Goal: Task Accomplishment & Management: Manage account settings

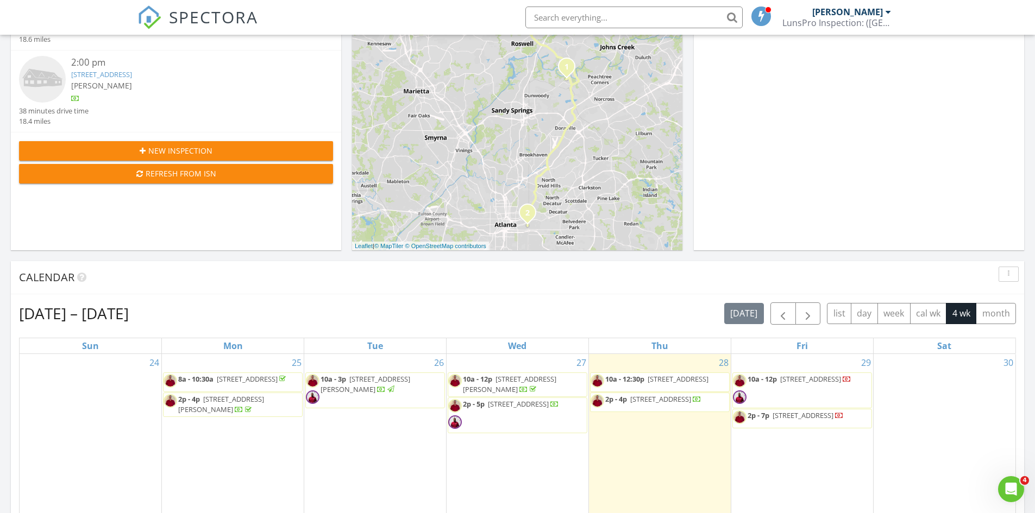
scroll to position [217, 0]
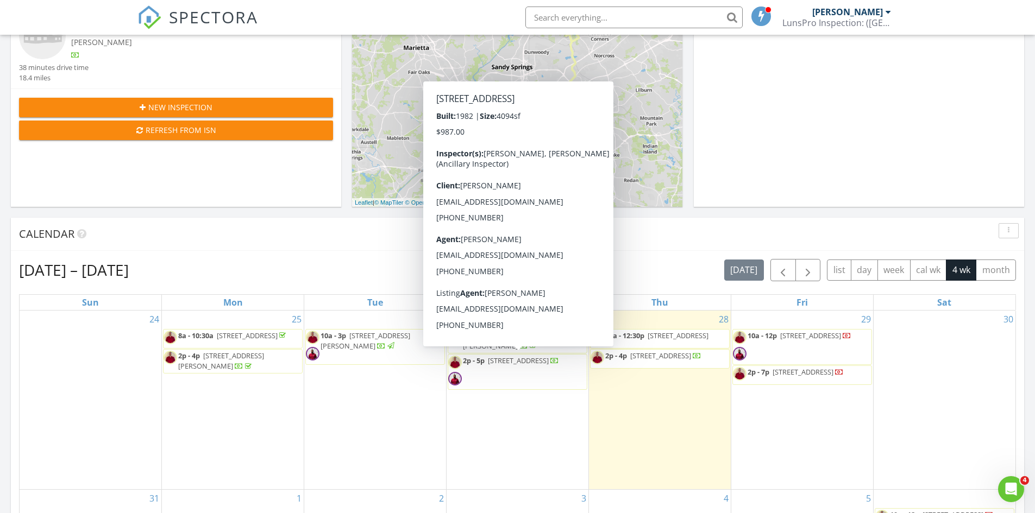
click at [497, 365] on span "[STREET_ADDRESS]" at bounding box center [518, 361] width 61 height 10
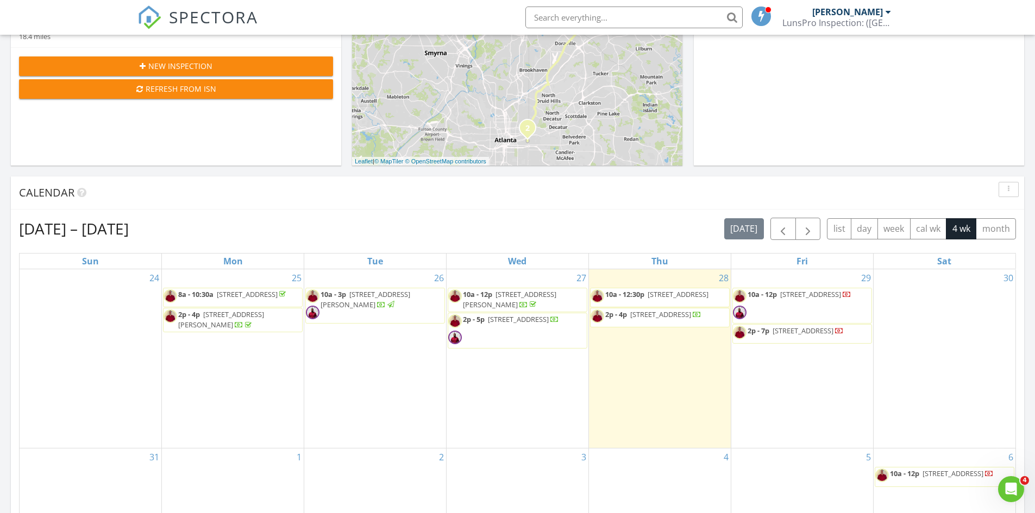
scroll to position [272, 0]
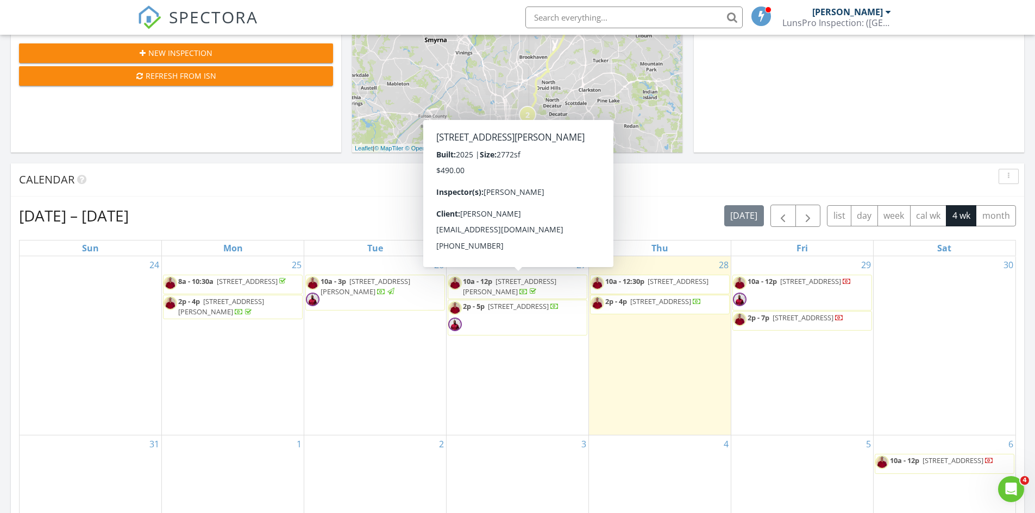
click at [518, 285] on span "2645 Mourning Dove Dr lot# 49, Grayson 30017" at bounding box center [509, 286] width 93 height 20
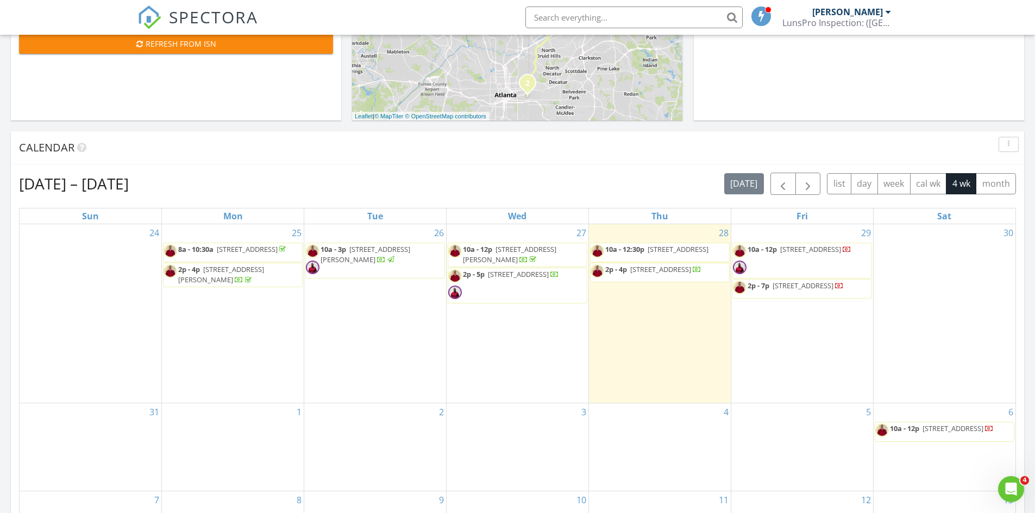
scroll to position [326, 0]
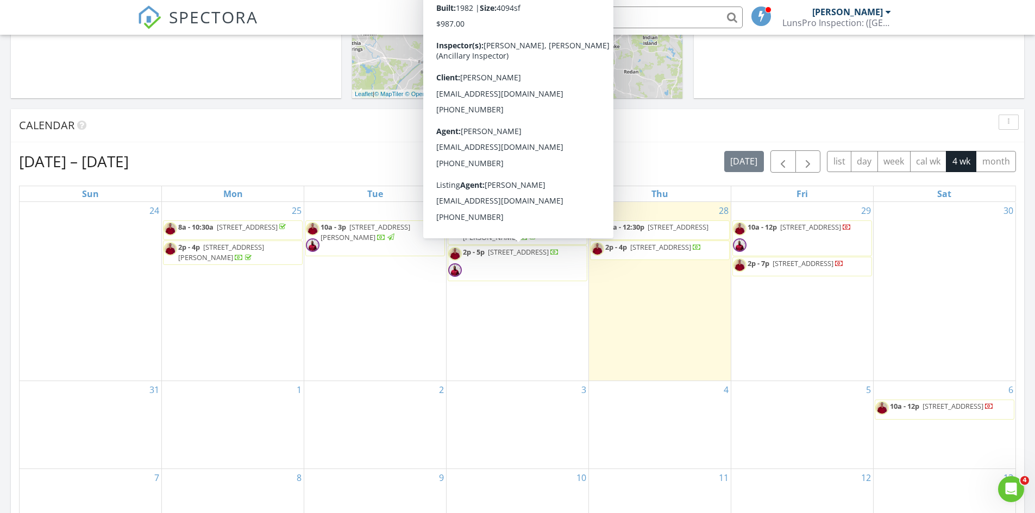
click at [492, 254] on span "4801 Township Ridge, Marietta 30066" at bounding box center [518, 252] width 61 height 10
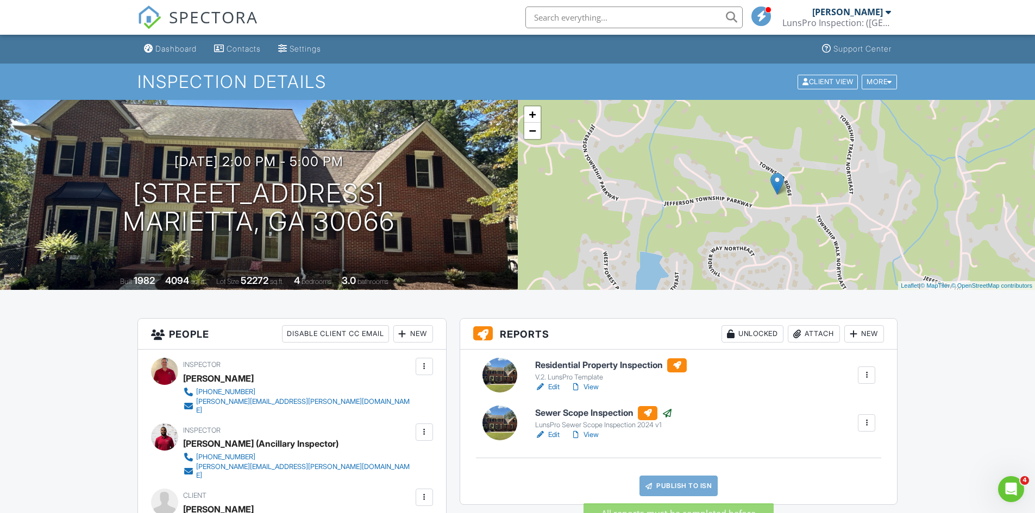
click at [666, 487] on link "Publish to ISN" at bounding box center [678, 486] width 78 height 21
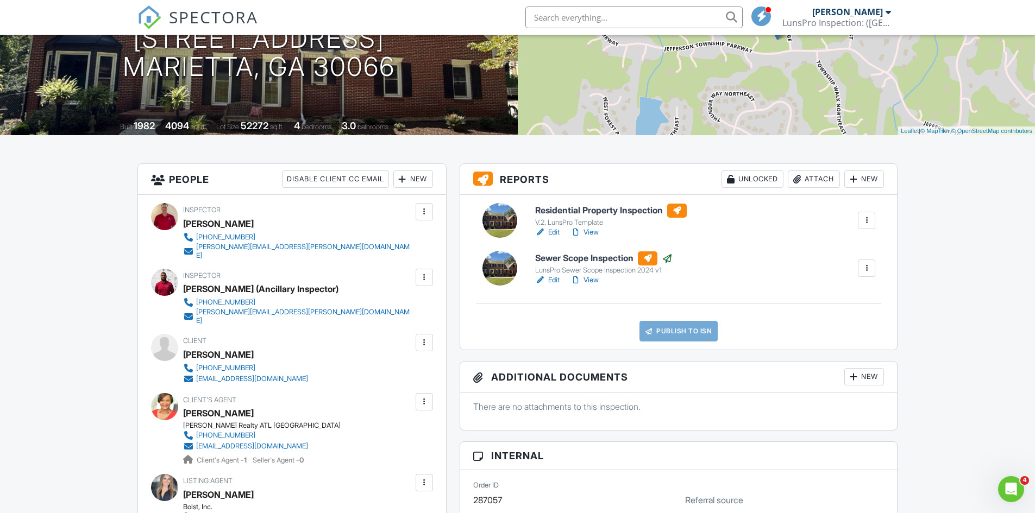
scroll to position [163, 0]
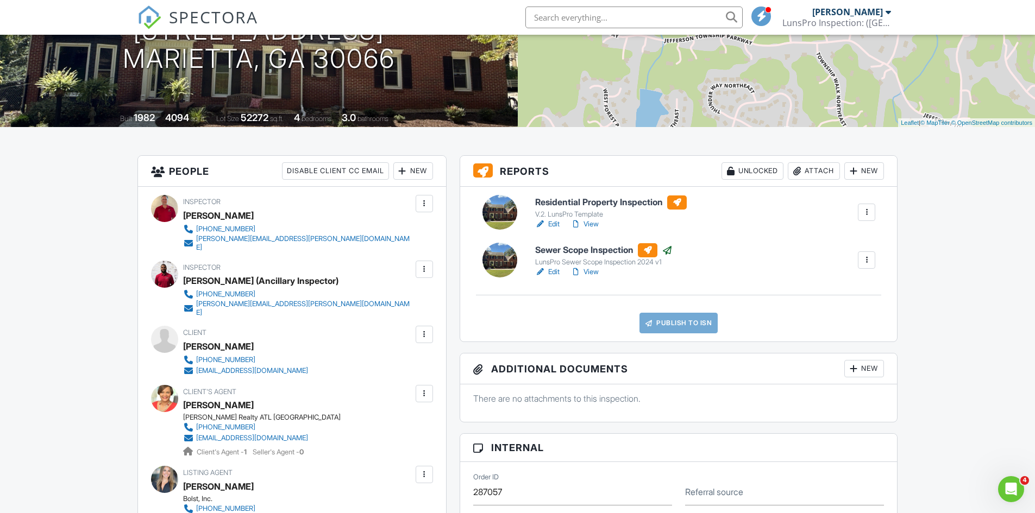
click at [590, 221] on link "View" at bounding box center [584, 224] width 28 height 11
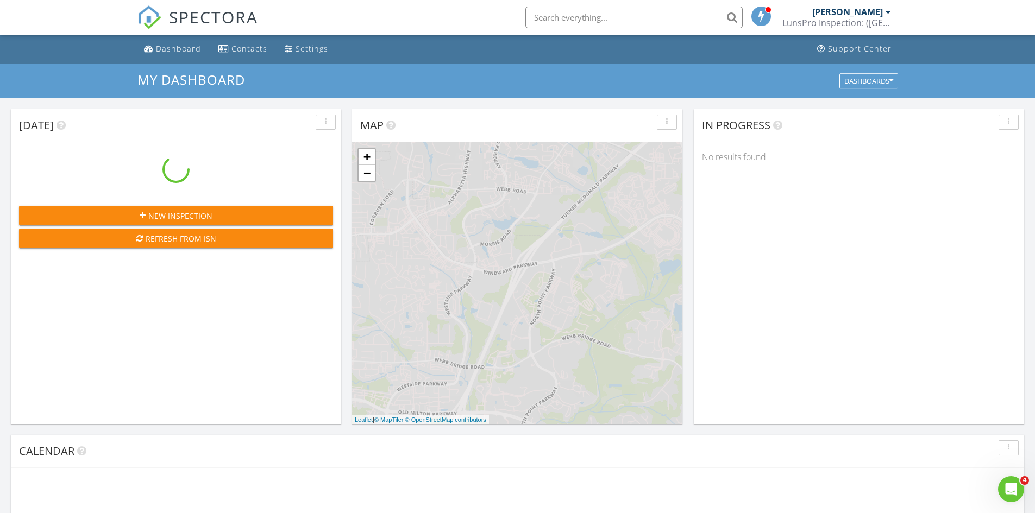
scroll to position [1005, 1051]
